Goal: Check status

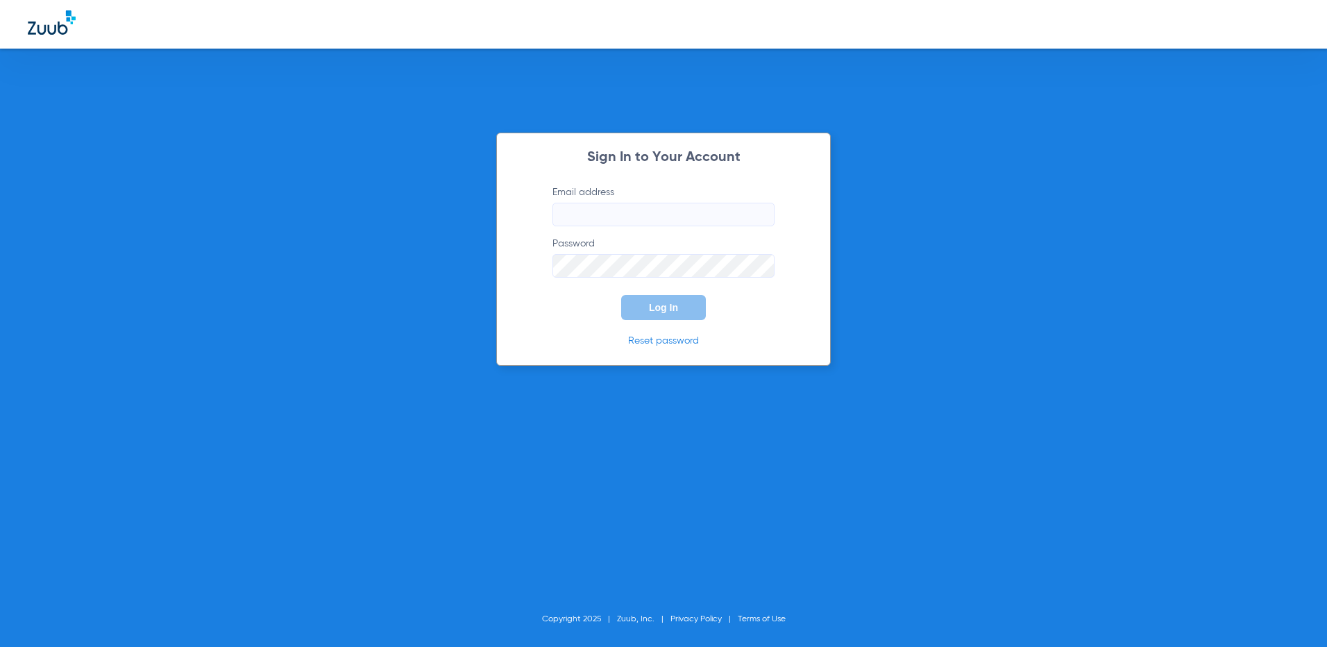
type input "[EMAIL_ADDRESS][DOMAIN_NAME]"
click at [669, 315] on button "Log In" at bounding box center [663, 307] width 85 height 25
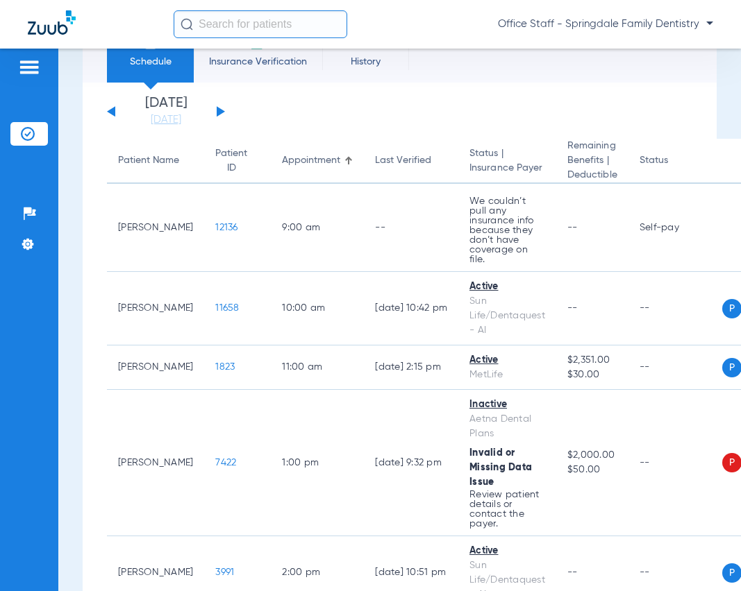
scroll to position [54, 0]
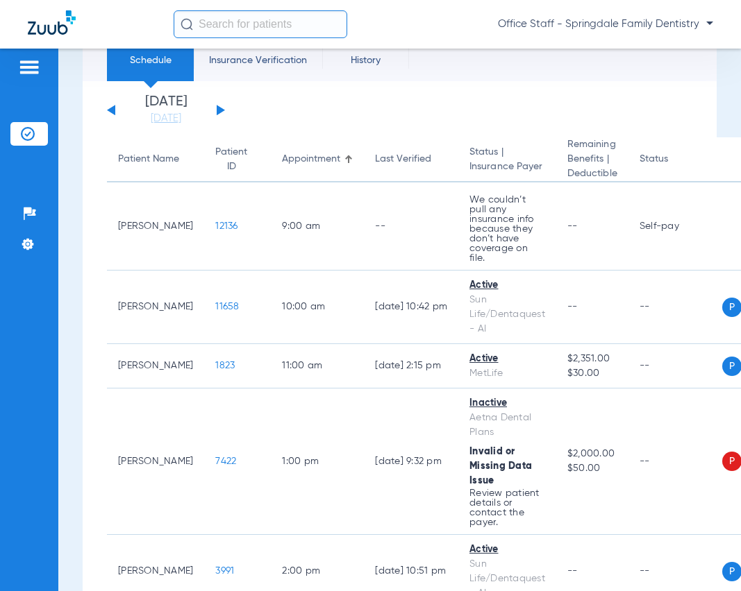
click at [216, 115] on div "[DATE] [DATE] [DATE] [DATE] [DATE] [DATE] [DATE] [DATE] [DATE] [DATE] [DATE] [D…" at bounding box center [166, 110] width 118 height 31
click at [217, 112] on button at bounding box center [221, 110] width 8 height 10
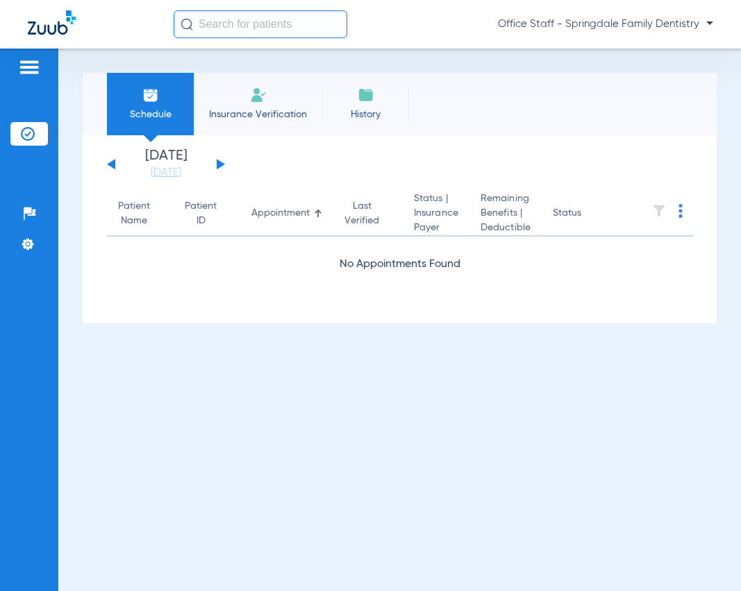
click at [217, 164] on button at bounding box center [221, 164] width 8 height 10
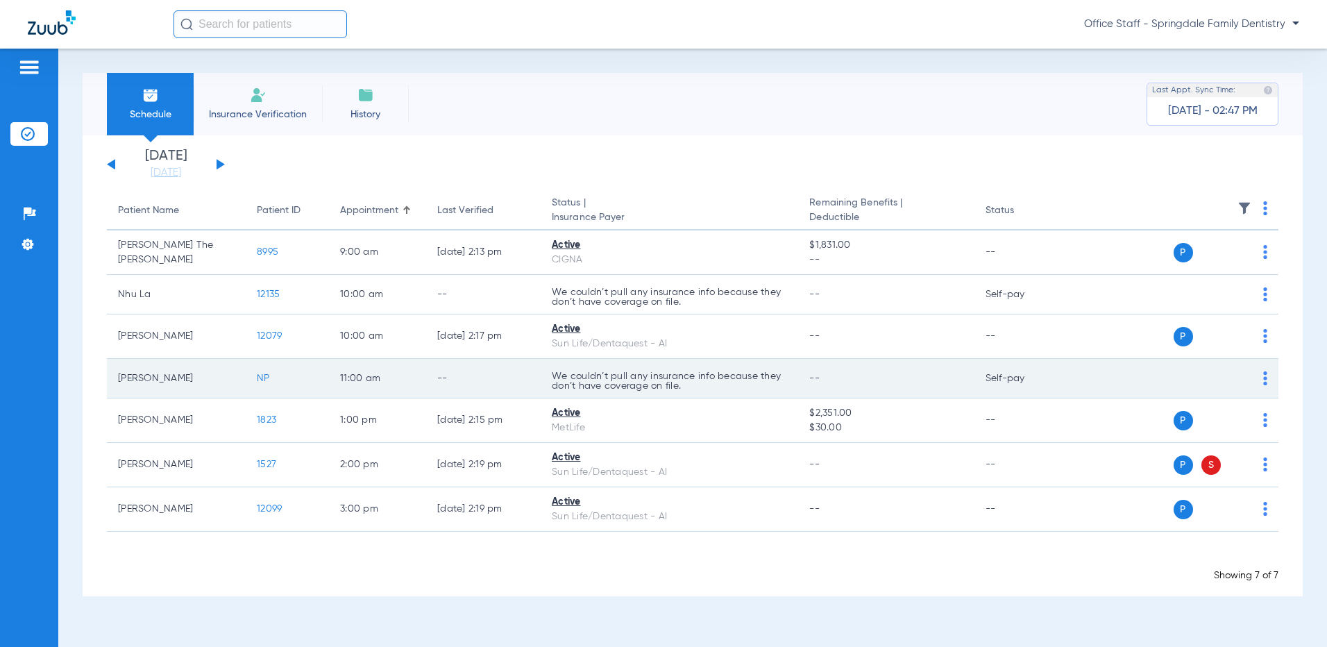
click at [539, 391] on td "--" at bounding box center [483, 379] width 115 height 40
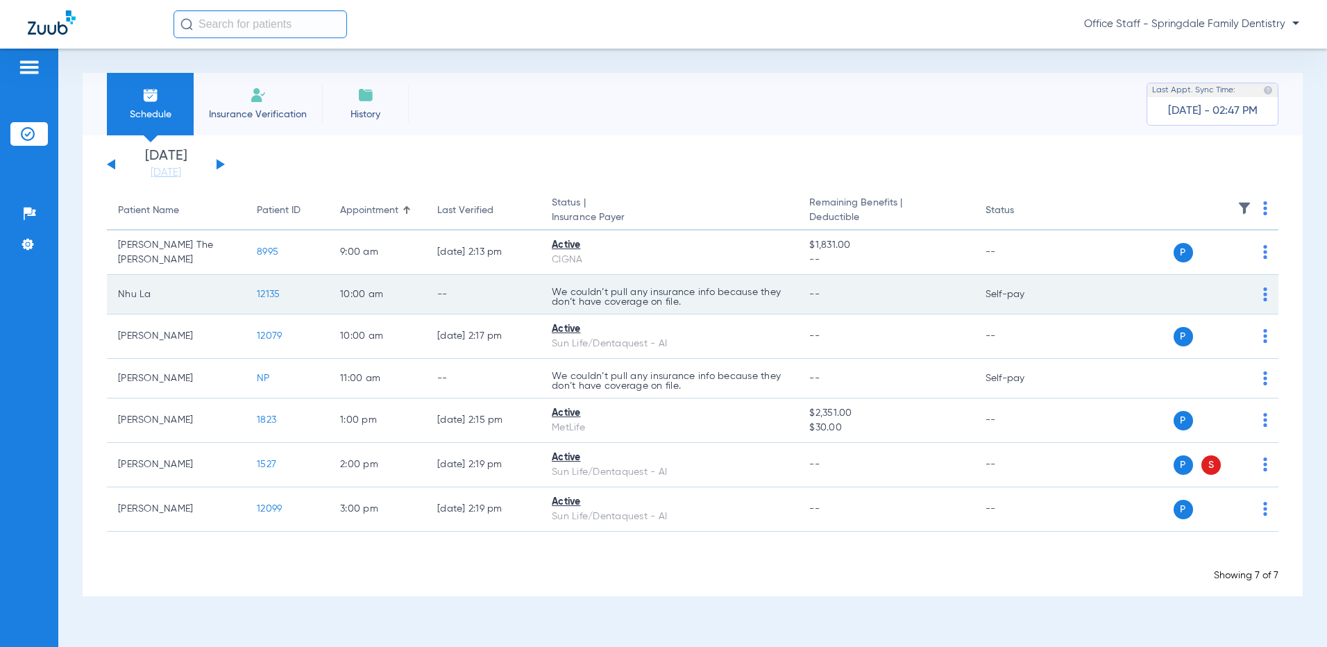
click at [548, 298] on td "We couldn’t pull any insurance info because they don’t have coverage on file." at bounding box center [670, 295] width 258 height 40
